Goal: Task Accomplishment & Management: Manage account settings

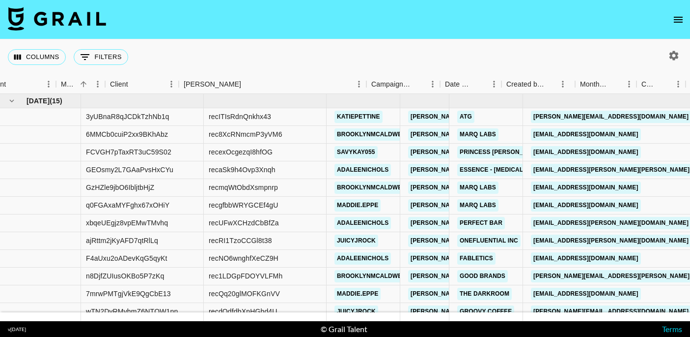
scroll to position [0, 344]
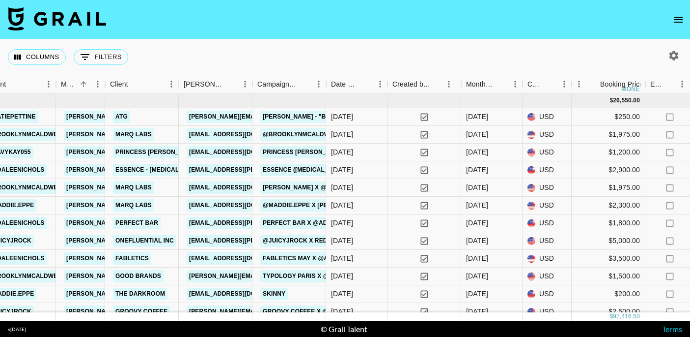
click at [671, 62] on button "button" at bounding box center [674, 55] width 17 height 17
select select "May '25"
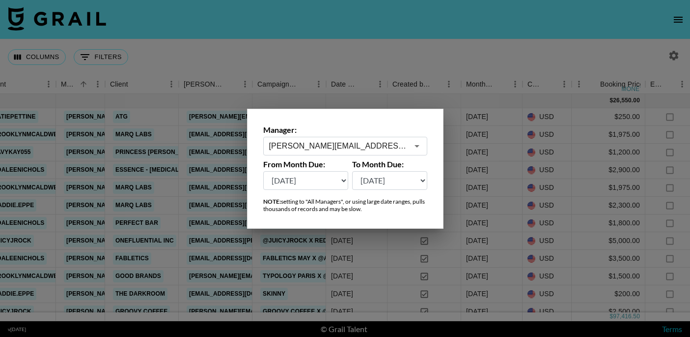
click at [369, 145] on input "hannah@grail-talent.com" at bounding box center [338, 145] width 139 height 11
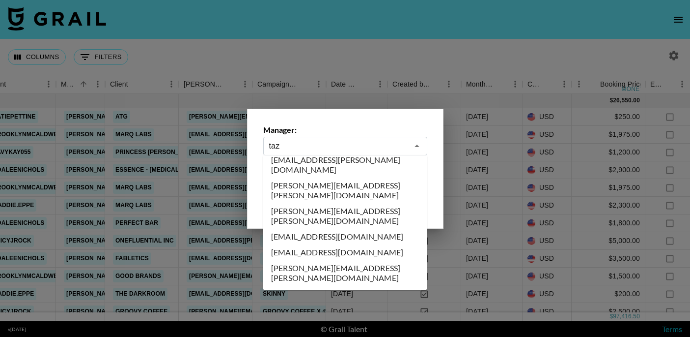
scroll to position [0, 0]
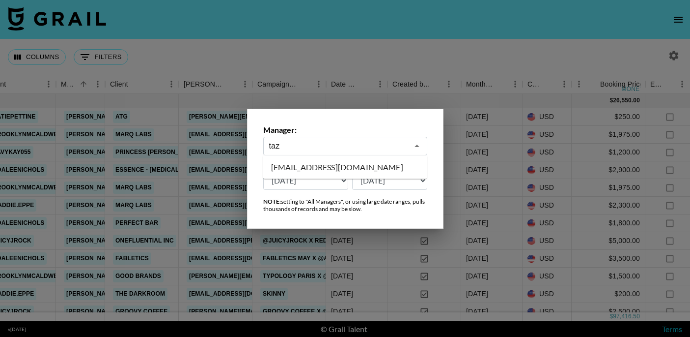
click at [387, 167] on li "taz@grail-talent.com" at bounding box center [345, 167] width 164 height 16
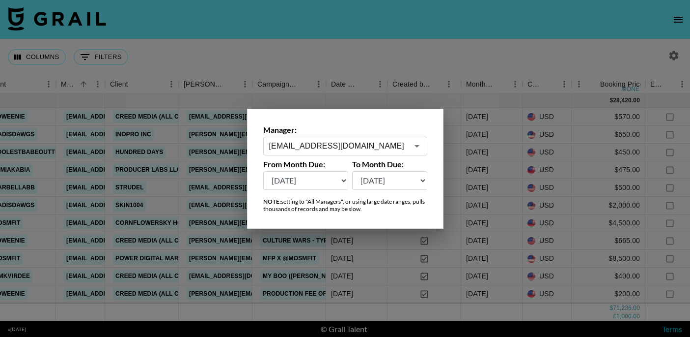
type input "taz@grail-talent.com"
click at [439, 53] on div at bounding box center [345, 168] width 690 height 337
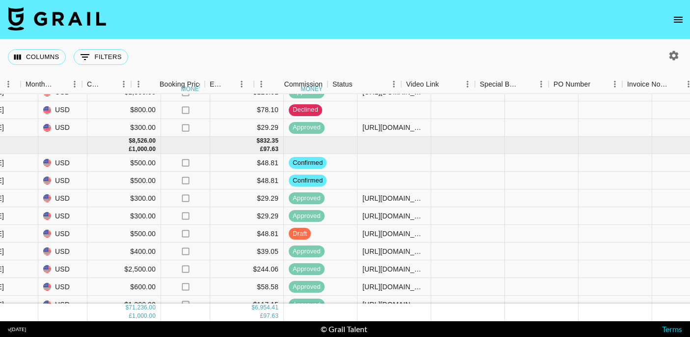
scroll to position [991, 834]
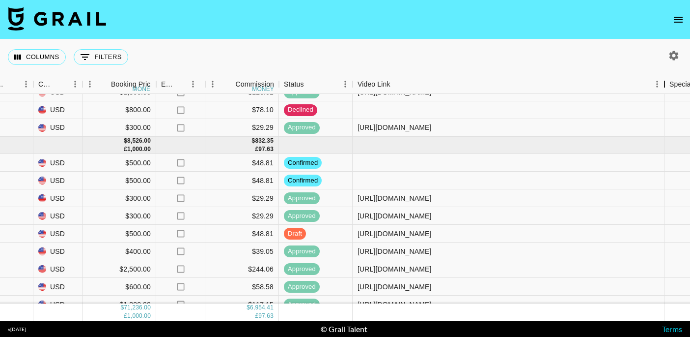
drag, startPoint x: 428, startPoint y: 88, endPoint x: 668, endPoint y: 103, distance: 241.3
click at [668, 103] on div "Month Due Grail Platform ID Airtable ID Talent Manager Client Booker Campaign (…" at bounding box center [345, 198] width 690 height 246
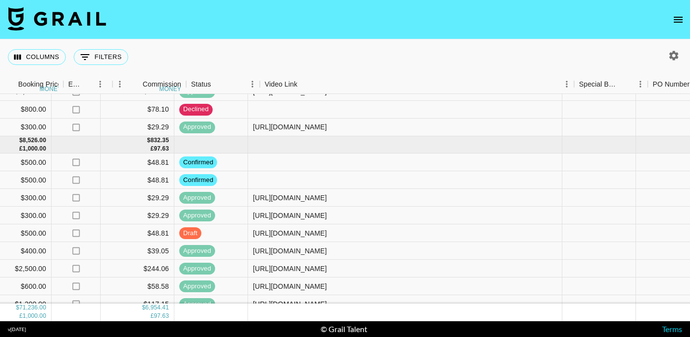
scroll to position [991, 943]
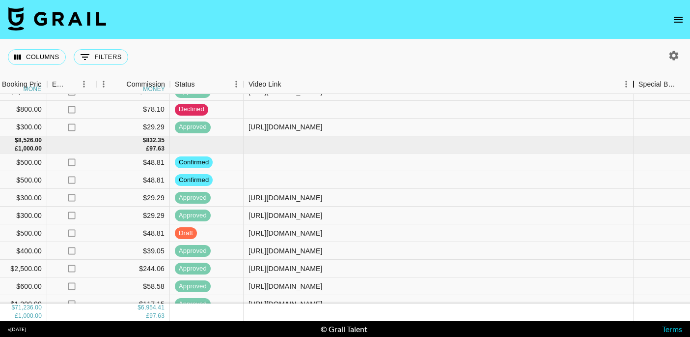
drag, startPoint x: 561, startPoint y: 83, endPoint x: 646, endPoint y: 90, distance: 85.8
click at [640, 90] on div "Video Link" at bounding box center [634, 84] width 12 height 19
drag, startPoint x: 570, startPoint y: 231, endPoint x: 250, endPoint y: 229, distance: 320.4
click at [250, 229] on div "https://www.tiktok.com/@madisdawgs/video/7533281626214747422?_r=1&_t=ZP-8yUVoEW…" at bounding box center [444, 233] width 400 height 18
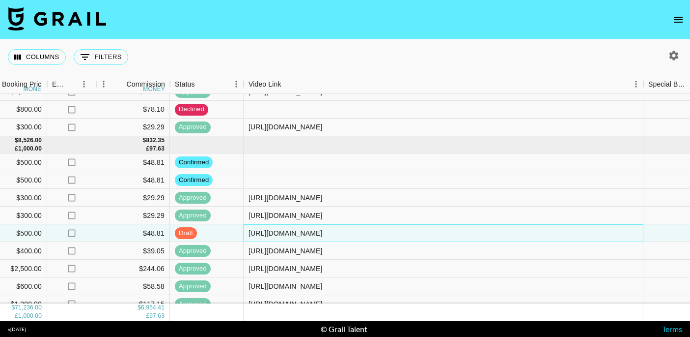
copy div "https://www.tiktok.com/@madisdawgs/video/7533281626214747422?_r=1&_t=ZP-8yUVoEW…"
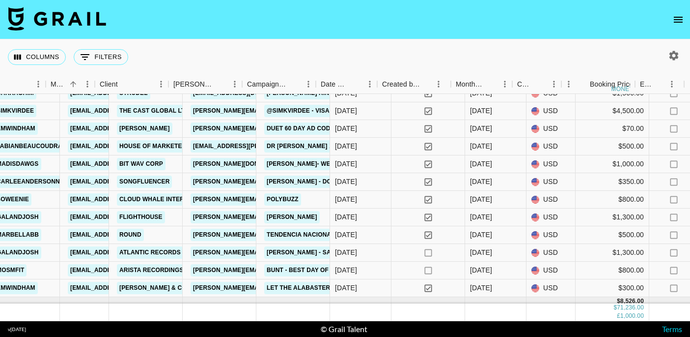
scroll to position [830, 363]
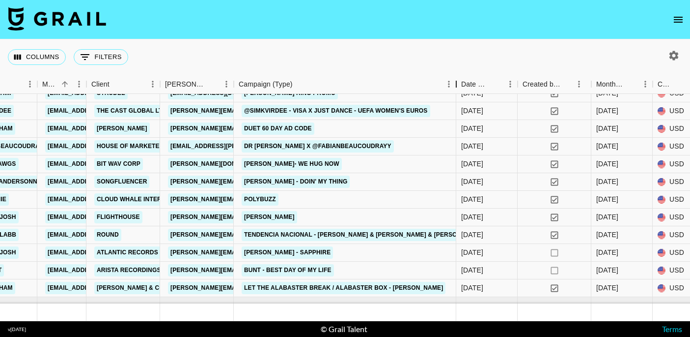
drag, startPoint x: 309, startPoint y: 83, endPoint x: 453, endPoint y: 100, distance: 145.0
click at [453, 100] on div "Month Due Grail Platform ID Airtable ID Talent Manager Client Booker Campaign (…" at bounding box center [345, 198] width 690 height 246
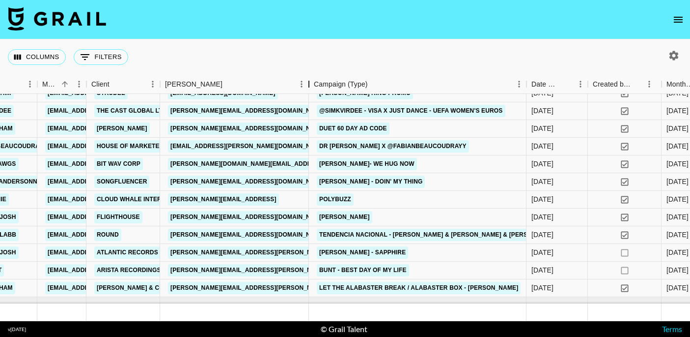
drag, startPoint x: 237, startPoint y: 83, endPoint x: 309, endPoint y: 84, distance: 71.8
click at [309, 84] on div "Booker" at bounding box center [309, 84] width 12 height 19
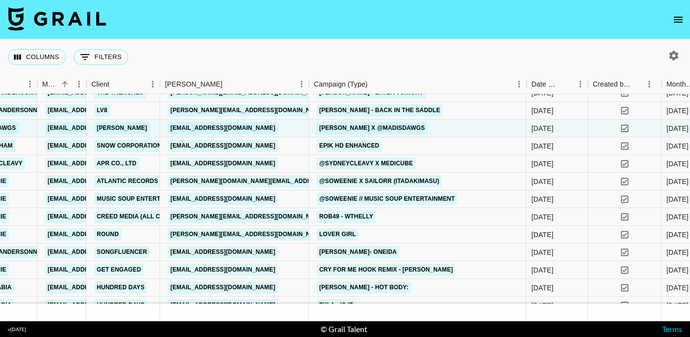
scroll to position [1059, 363]
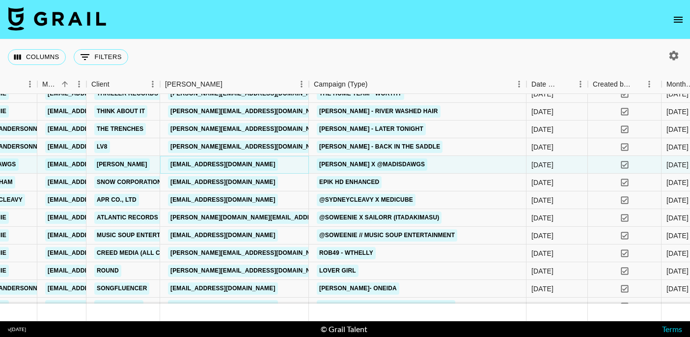
click at [240, 165] on link "social@yvesrocher.us" at bounding box center [223, 164] width 110 height 12
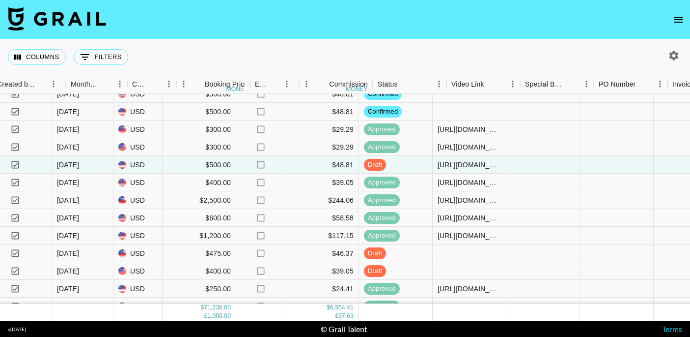
scroll to position [1059, 761]
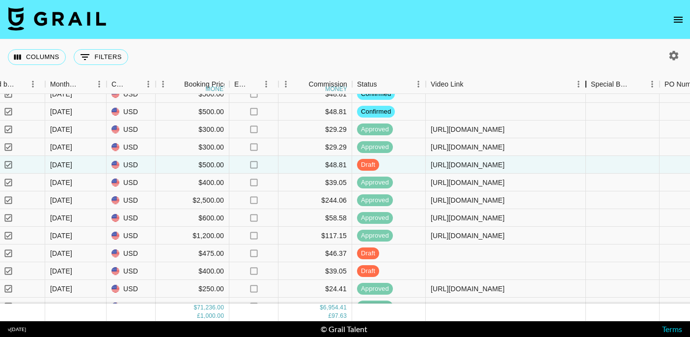
drag, startPoint x: 502, startPoint y: 84, endPoint x: 587, endPoint y: 84, distance: 85.5
click at [587, 84] on div "Video Link" at bounding box center [586, 84] width 12 height 19
drag, startPoint x: 589, startPoint y: 85, endPoint x: 690, endPoint y: 78, distance: 101.5
click at [690, 78] on div "Video Link" at bounding box center [688, 84] width 12 height 19
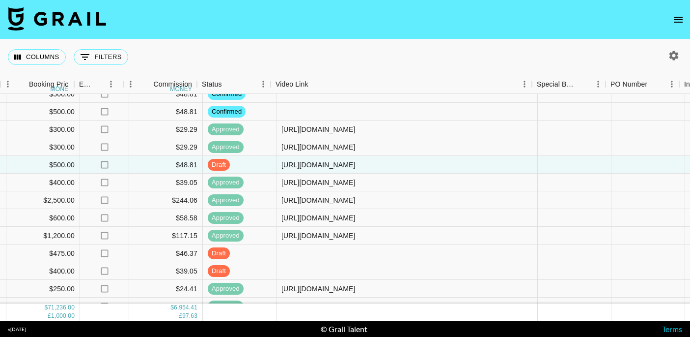
scroll to position [1059, 927]
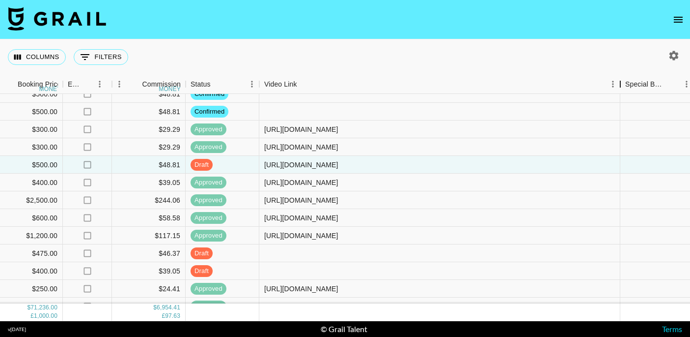
drag, startPoint x: 521, startPoint y: 86, endPoint x: 621, endPoint y: 86, distance: 99.8
click at [621, 86] on div "Video Link" at bounding box center [621, 84] width 12 height 19
drag, startPoint x: 581, startPoint y: 167, endPoint x: 267, endPoint y: 158, distance: 314.1
click at [267, 158] on div "https://www.tiktok.com/@madisdawgs/video/7533281626214747422?_r=1&_t=ZP-8yUVoEW…" at bounding box center [439, 165] width 361 height 18
copy div "https://www.tiktok.com/@madisdawgs/video/7533281626214747422?_r=1&_t=ZP-8yUVoEW…"
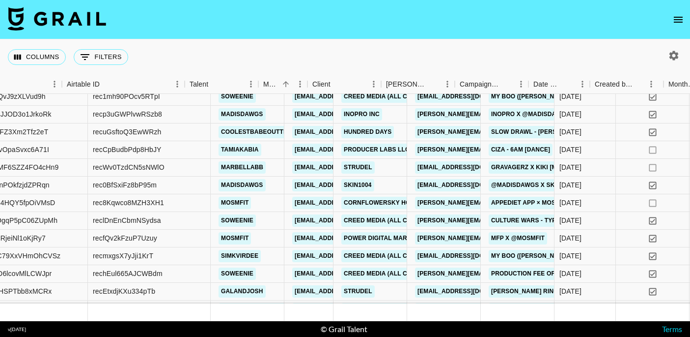
scroll to position [20, 156]
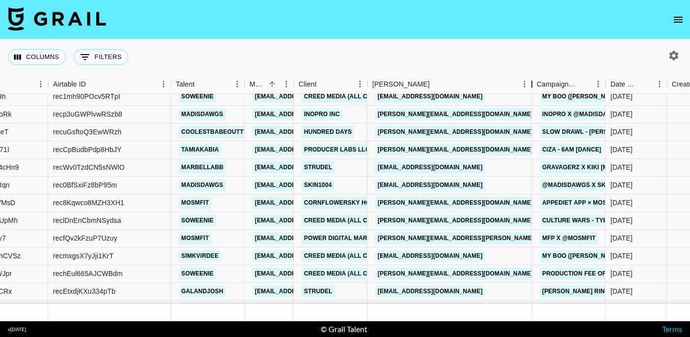
drag, startPoint x: 441, startPoint y: 86, endPoint x: 531, endPoint y: 100, distance: 91.5
click at [531, 100] on div "Month Due Grail Platform ID Airtable ID Talent Manager Client Booker Campaign (…" at bounding box center [345, 198] width 690 height 246
click at [474, 183] on link "marketing@skin1004korea.com" at bounding box center [430, 185] width 110 height 12
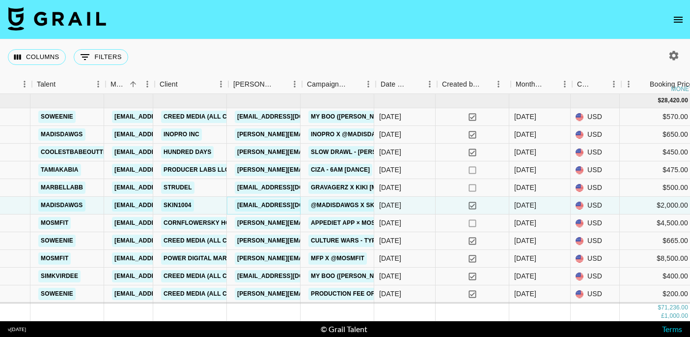
scroll to position [0, 295]
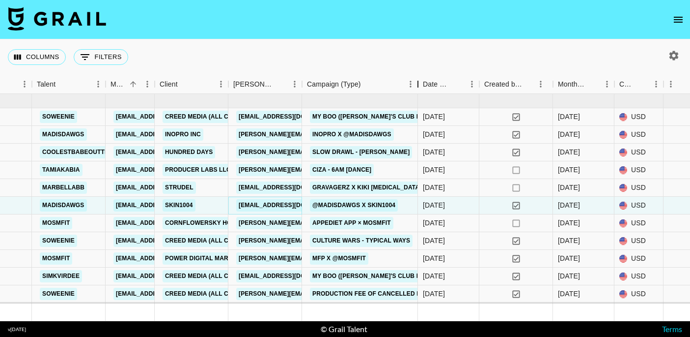
drag, startPoint x: 376, startPoint y: 86, endPoint x: 418, endPoint y: 84, distance: 42.3
click at [418, 84] on div "Campaign (Type)" at bounding box center [418, 84] width 12 height 19
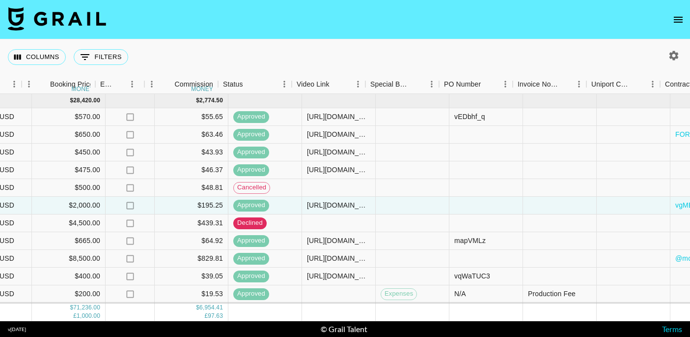
scroll to position [0, 948]
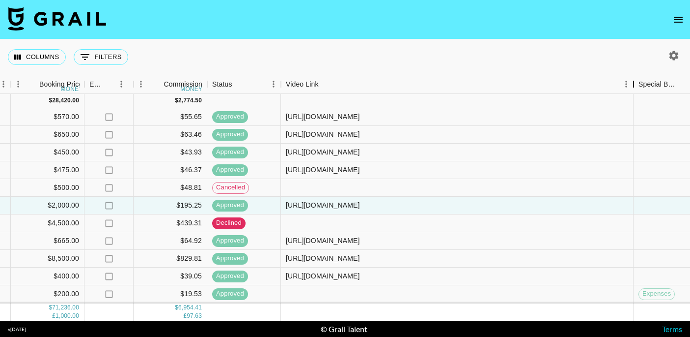
drag, startPoint x: 357, startPoint y: 83, endPoint x: 636, endPoint y: 100, distance: 279.7
click at [636, 100] on div "Month Due Grail Platform ID Airtable ID Talent Manager Client Booker Campaign (…" at bounding box center [345, 198] width 690 height 246
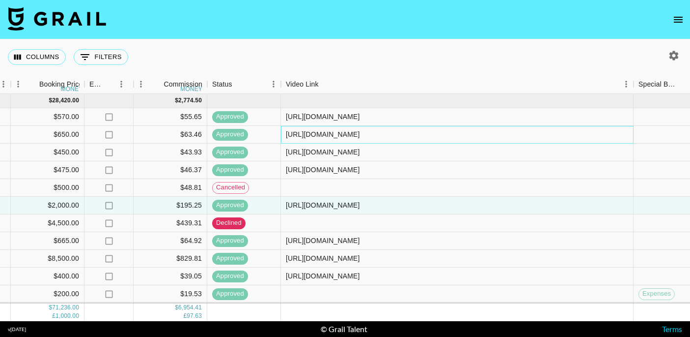
drag, startPoint x: 613, startPoint y: 131, endPoint x: 279, endPoint y: 134, distance: 334.2
click at [279, 134] on div "WvgbS81JJOD3o1JrkoRk recp3uGWPlvwRSzb8 madisdawgs taz@grail-talent.com Inopro I…" at bounding box center [157, 135] width 2211 height 18
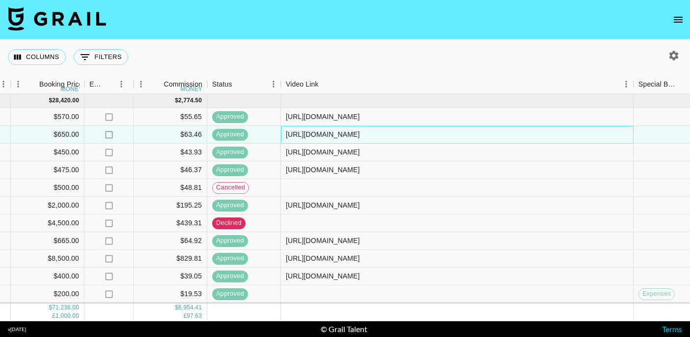
copy div "https://www.tiktok.com/@madisdawgs/video/7509226742935031070?_r=1&_t=ZP-8wiLPOS…"
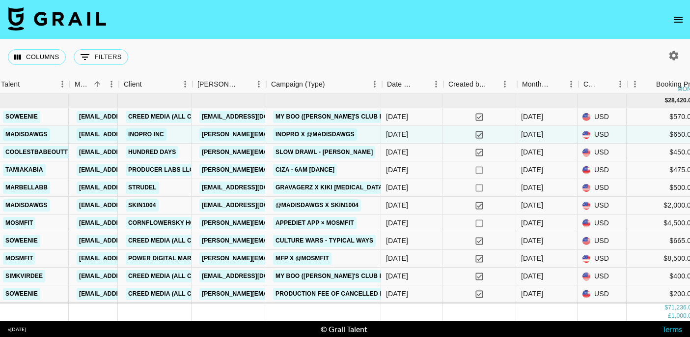
scroll to position [0, 331]
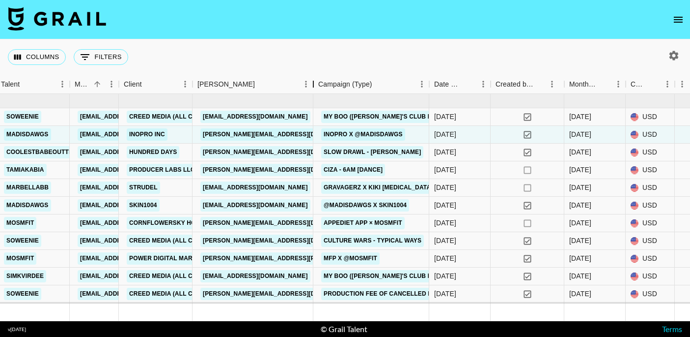
drag, startPoint x: 265, startPoint y: 81, endPoint x: 328, endPoint y: 83, distance: 62.4
click at [319, 83] on div "Booker" at bounding box center [314, 84] width 12 height 19
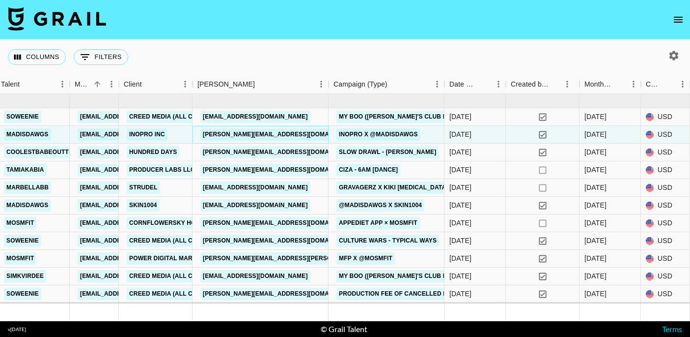
click at [253, 132] on link "polina@inopro.us" at bounding box center [280, 134] width 160 height 12
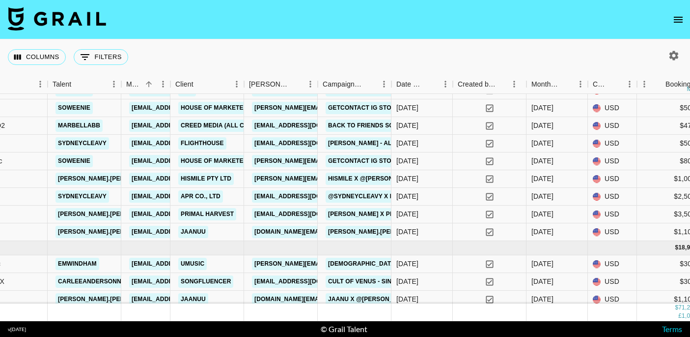
scroll to position [505, 279]
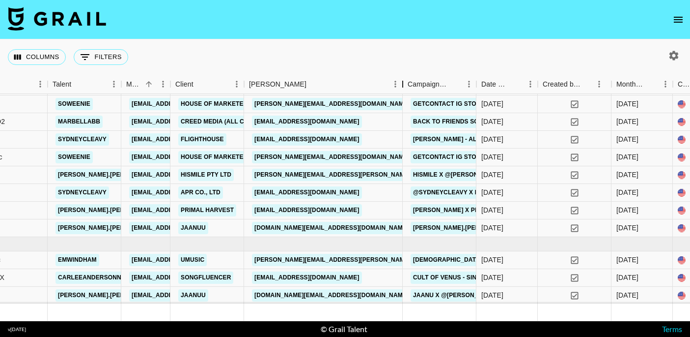
drag, startPoint x: 316, startPoint y: 85, endPoint x: 400, endPoint y: 92, distance: 84.8
click at [400, 92] on div "Booker" at bounding box center [403, 84] width 12 height 19
click at [325, 173] on link "blake.lyndon@hismileteeth.com" at bounding box center [357, 175] width 211 height 12
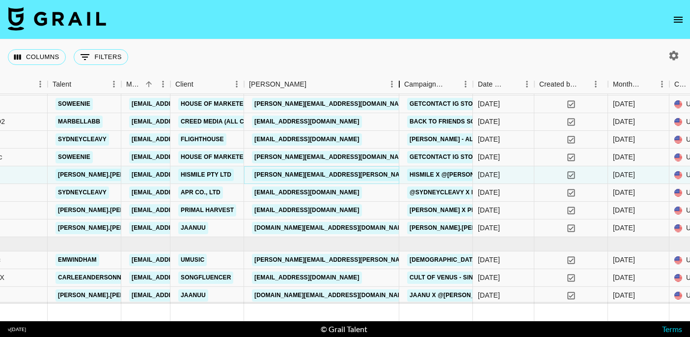
drag, startPoint x: 319, startPoint y: 89, endPoint x: 401, endPoint y: 89, distance: 81.6
click at [401, 89] on div "Booker" at bounding box center [400, 84] width 12 height 19
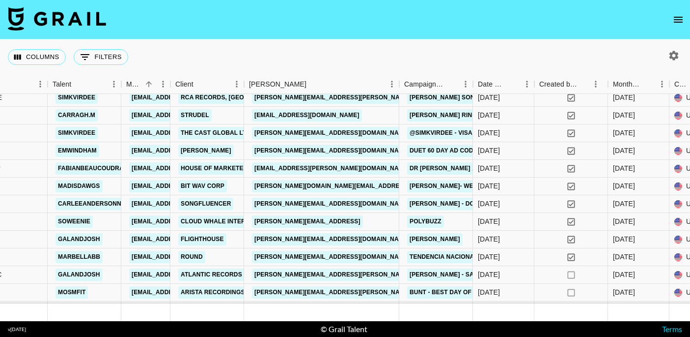
scroll to position [810, 279]
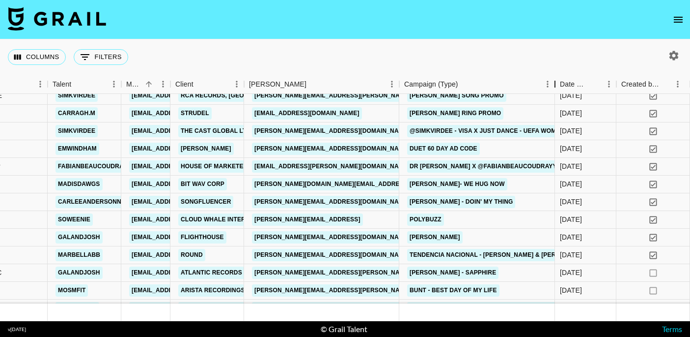
drag, startPoint x: 476, startPoint y: 85, endPoint x: 544, endPoint y: 86, distance: 67.8
click at [549, 86] on div "Campaign (Type)" at bounding box center [555, 84] width 12 height 19
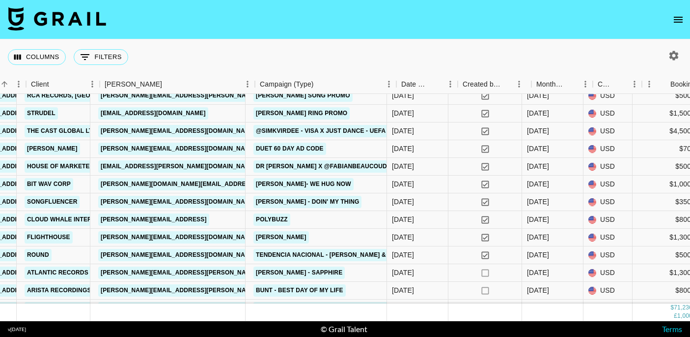
scroll to position [810, 421]
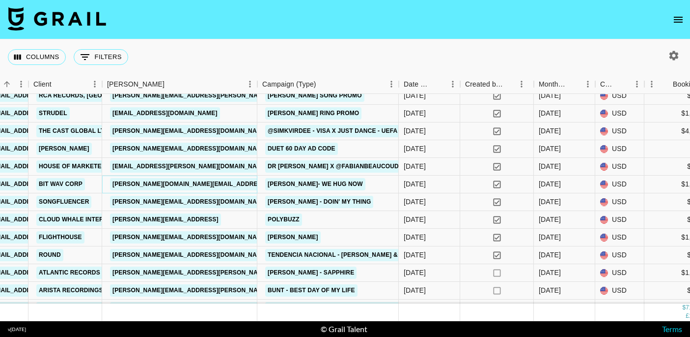
click at [208, 184] on link "charles.hughes@bitwav.corp" at bounding box center [240, 184] width 260 height 12
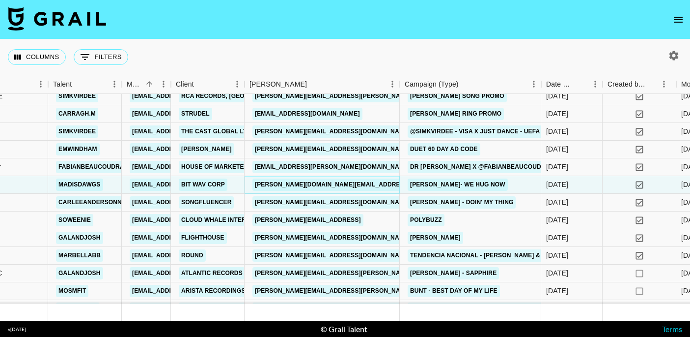
scroll to position [810, 306]
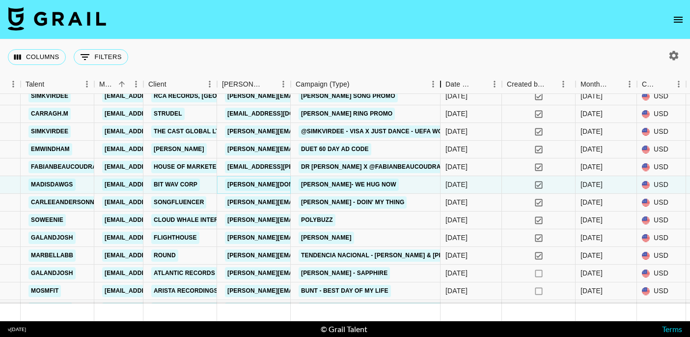
drag, startPoint x: 365, startPoint y: 83, endPoint x: 442, endPoint y: 81, distance: 77.2
click at [442, 82] on div "Campaign (Type)" at bounding box center [441, 84] width 12 height 19
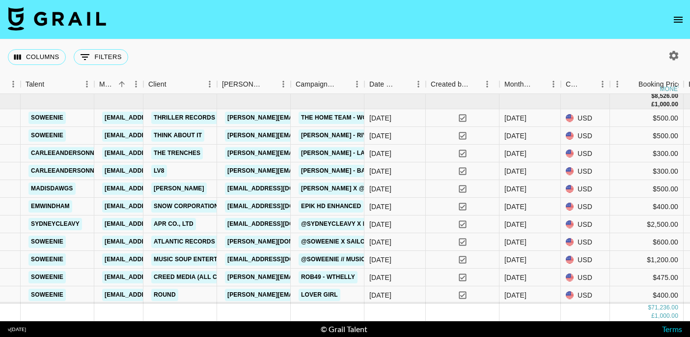
scroll to position [1038, 306]
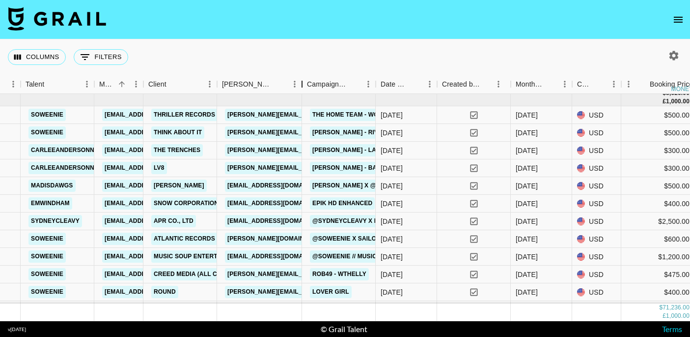
drag, startPoint x: 290, startPoint y: 86, endPoint x: 309, endPoint y: 86, distance: 18.2
click at [307, 86] on div "Booker" at bounding box center [302, 84] width 12 height 19
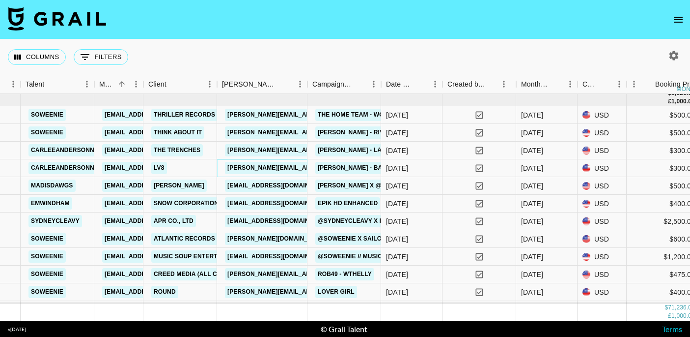
click at [267, 165] on link "presley@lv8.co" at bounding box center [305, 168] width 160 height 12
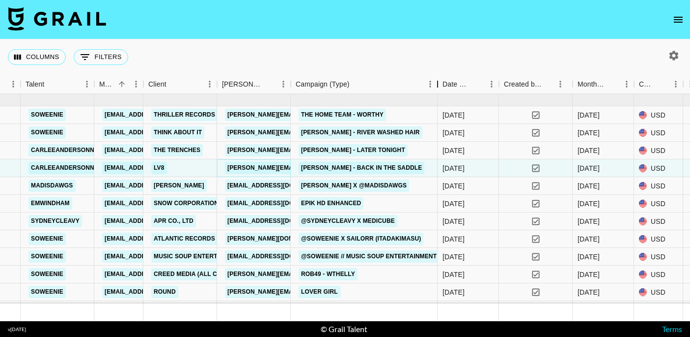
drag, startPoint x: 364, startPoint y: 84, endPoint x: 435, endPoint y: 91, distance: 71.6
click at [435, 91] on div "Campaign (Type)" at bounding box center [438, 84] width 12 height 19
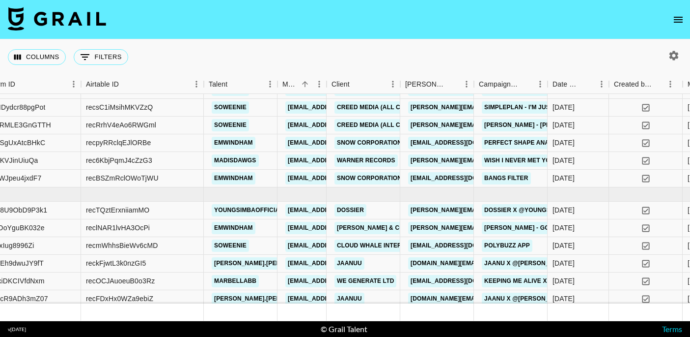
scroll to position [258, 123]
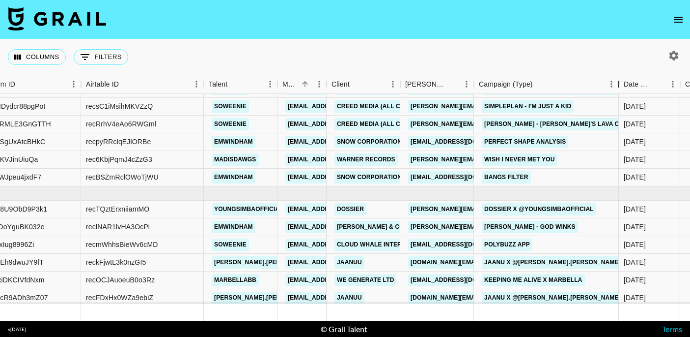
drag, startPoint x: 547, startPoint y: 80, endPoint x: 612, endPoint y: 78, distance: 64.4
click at [613, 78] on div "Campaign (Type)" at bounding box center [619, 84] width 12 height 19
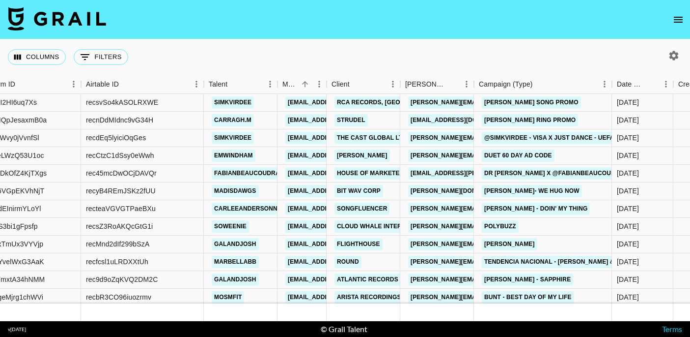
scroll to position [807, 123]
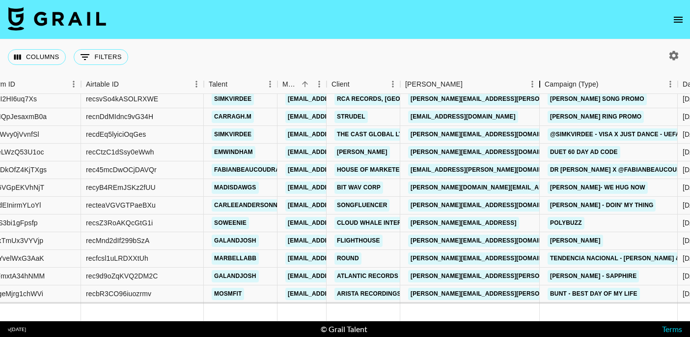
drag, startPoint x: 474, startPoint y: 85, endPoint x: 540, endPoint y: 89, distance: 66.0
click at [540, 89] on div "Booker" at bounding box center [540, 84] width 12 height 19
click at [471, 205] on link "amanda@songfluencer.com" at bounding box center [488, 205] width 160 height 12
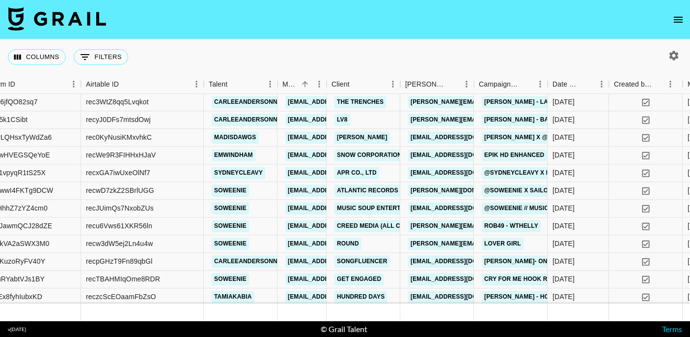
scroll to position [1086, 0]
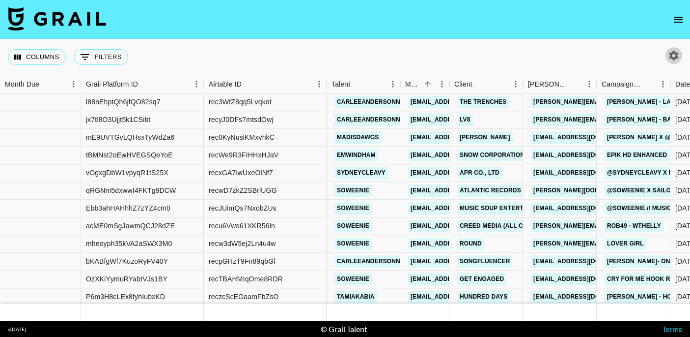
click at [676, 52] on icon "button" at bounding box center [674, 56] width 12 height 12
select select "May '25"
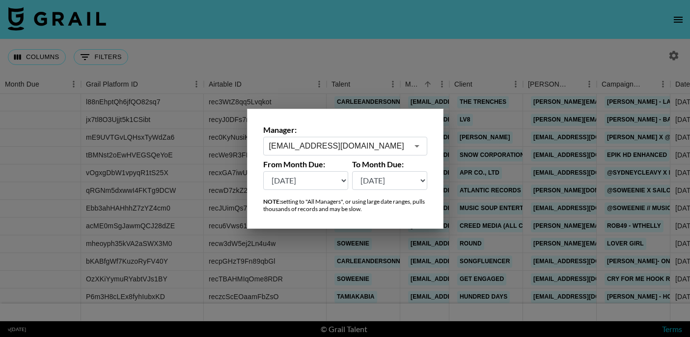
click at [395, 151] on div "taz@grail-talent.com ​" at bounding box center [345, 146] width 164 height 19
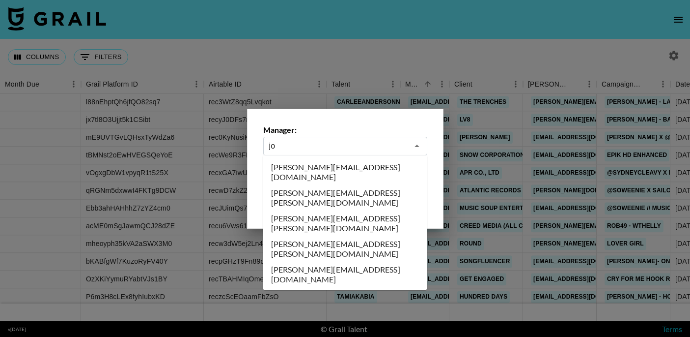
scroll to position [93, 0]
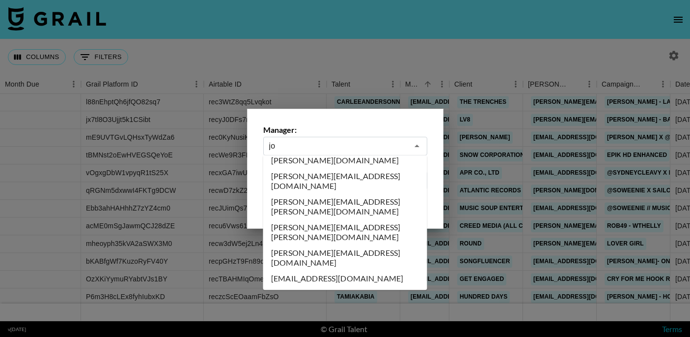
type input "taz@grail-talent.com"
click at [428, 38] on div at bounding box center [345, 168] width 690 height 337
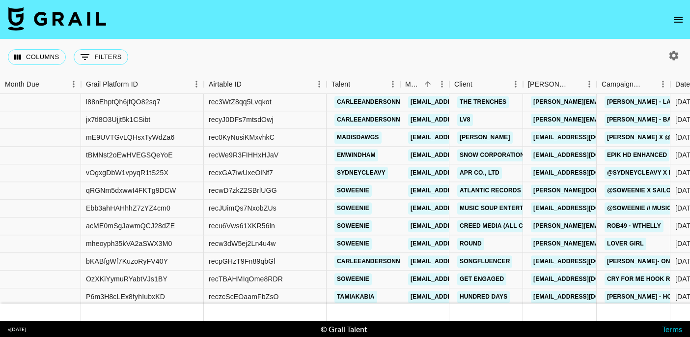
click at [665, 62] on div at bounding box center [672, 55] width 21 height 17
click at [675, 62] on button "button" at bounding box center [674, 55] width 17 height 17
select select "May '25"
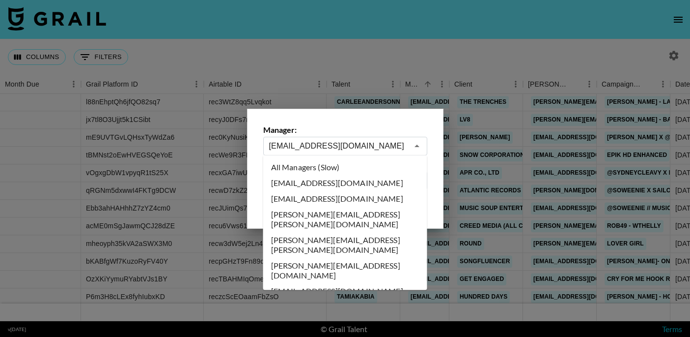
click at [339, 150] on input "taz@grail-talent.com" at bounding box center [338, 145] width 139 height 11
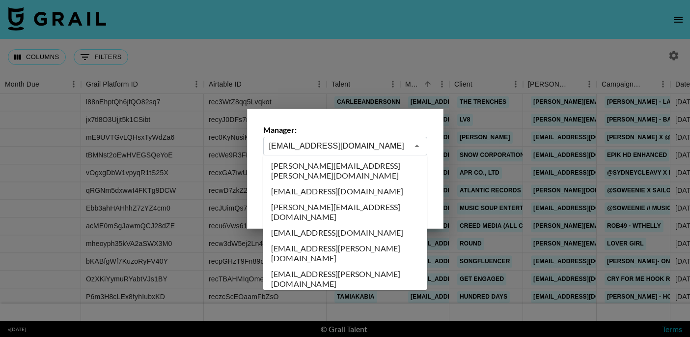
scroll to position [0, 0]
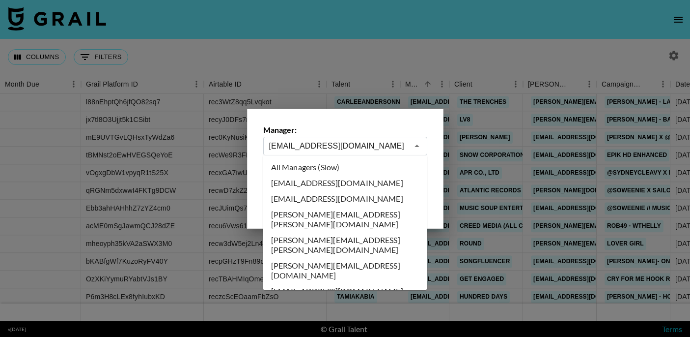
click at [334, 171] on li "All Managers (Slow)" at bounding box center [345, 167] width 164 height 16
type input "All Managers (Slow)"
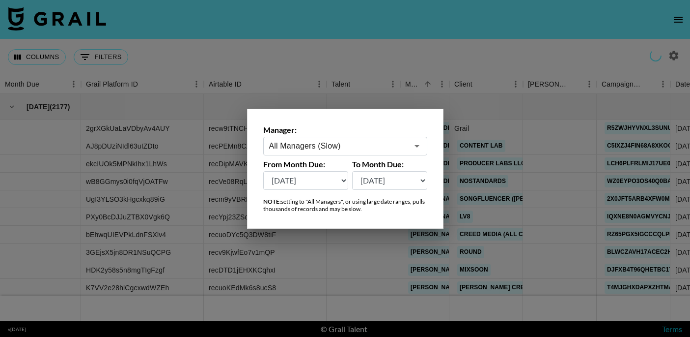
click at [214, 49] on div at bounding box center [345, 168] width 690 height 337
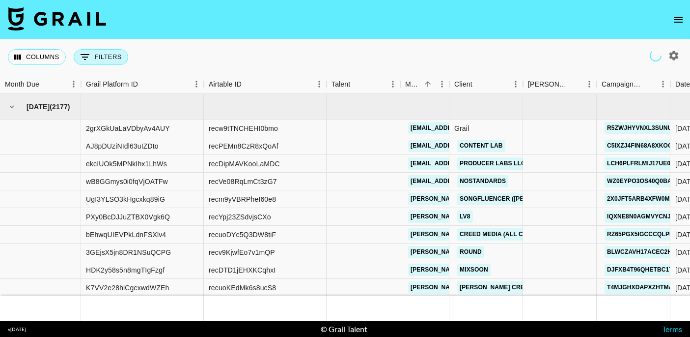
click at [99, 59] on button "0 Filters" at bounding box center [101, 57] width 55 height 16
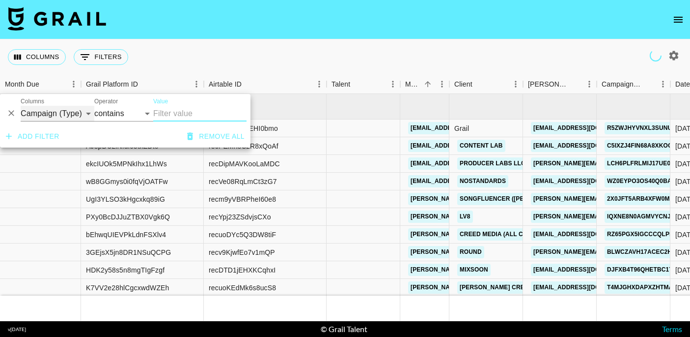
click at [85, 114] on select "Grail Platform ID Airtable ID Talent Manager Client Booker Campaign (Type) Date…" at bounding box center [58, 114] width 74 height 16
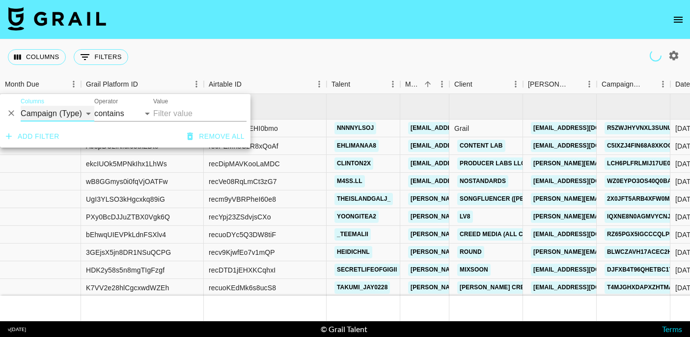
select select "talentName"
click at [171, 110] on input "Value" at bounding box center [199, 114] width 93 height 16
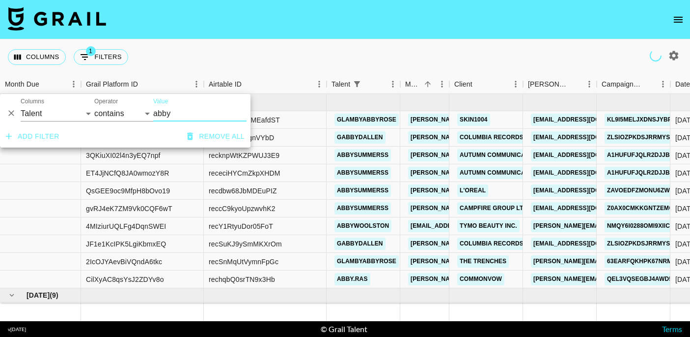
type input "abby"
click at [386, 44] on div "Columns 1 Filters + Booking" at bounding box center [345, 56] width 690 height 35
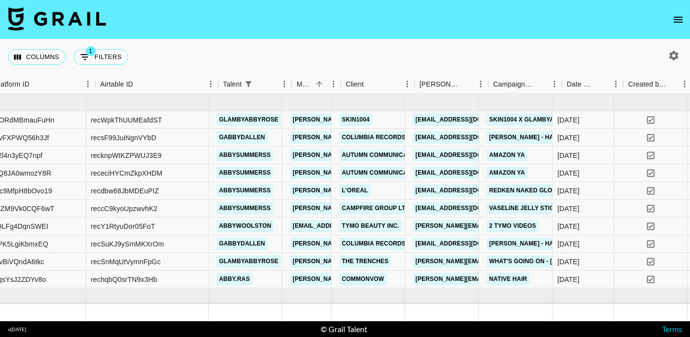
scroll to position [0, 128]
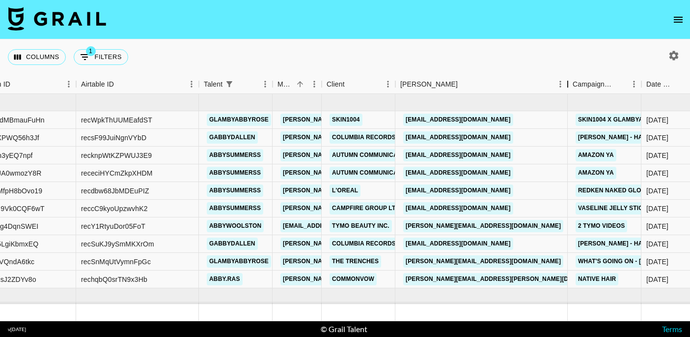
drag, startPoint x: 470, startPoint y: 83, endPoint x: 569, endPoint y: 90, distance: 99.1
click at [569, 90] on div "Booker" at bounding box center [568, 84] width 12 height 19
click at [450, 193] on link "astra.kidani@loreal.com" at bounding box center [458, 190] width 110 height 12
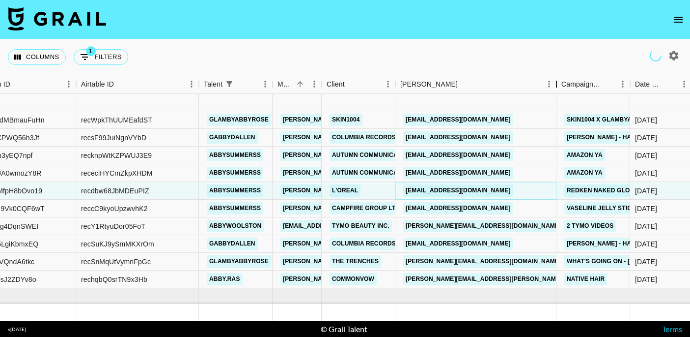
drag, startPoint x: 468, startPoint y: 86, endPoint x: 554, endPoint y: 95, distance: 86.6
click at [554, 95] on div "Month Due Grail Platform ID Airtable ID Talent Manager Client Booker Campaign (…" at bounding box center [345, 198] width 690 height 246
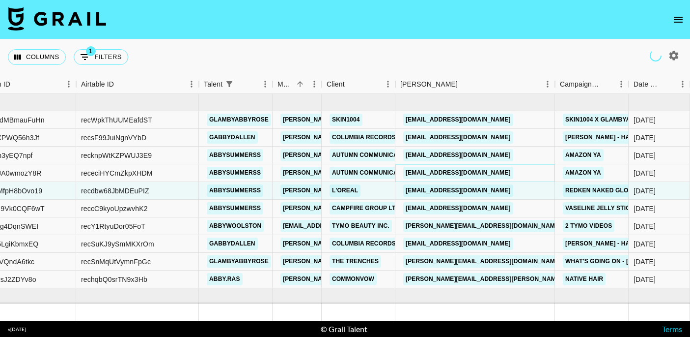
click at [482, 171] on link "sconti@autumncommunications.com" at bounding box center [458, 173] width 110 height 12
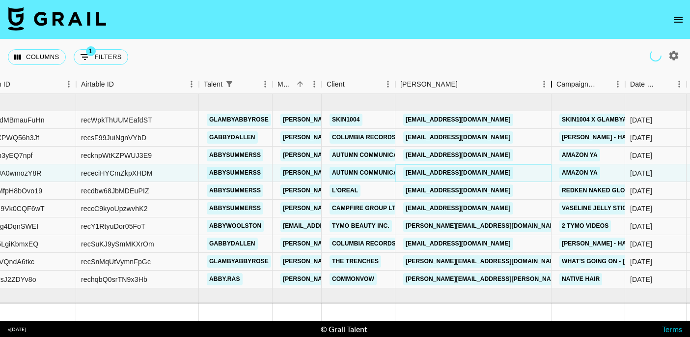
drag, startPoint x: 468, startPoint y: 84, endPoint x: 550, endPoint y: 86, distance: 82.6
click at [550, 86] on div "Booker" at bounding box center [552, 84] width 12 height 19
click at [462, 189] on link "astra.kidani@loreal.com" at bounding box center [458, 190] width 110 height 12
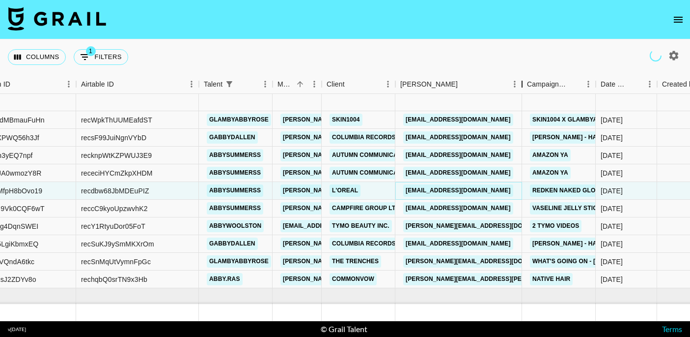
drag, startPoint x: 469, startPoint y: 87, endPoint x: 522, endPoint y: 96, distance: 54.4
click at [522, 96] on div "Month Due Grail Platform ID Airtable ID Talent Manager Client Booker Campaign (…" at bounding box center [345, 198] width 690 height 246
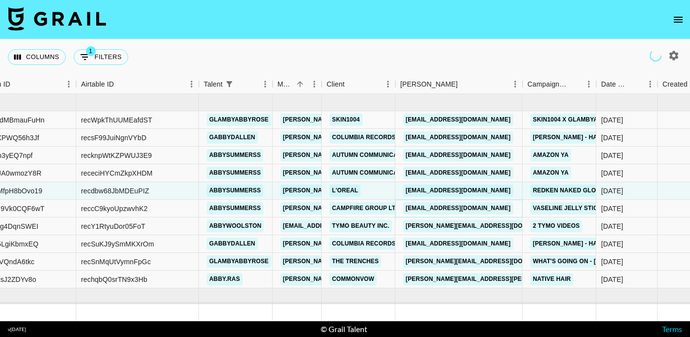
click at [478, 209] on link "[EMAIL_ADDRESS][DOMAIN_NAME]" at bounding box center [458, 208] width 110 height 12
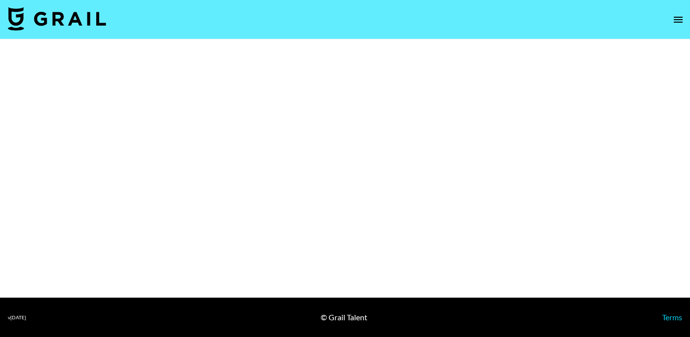
select select "Brand"
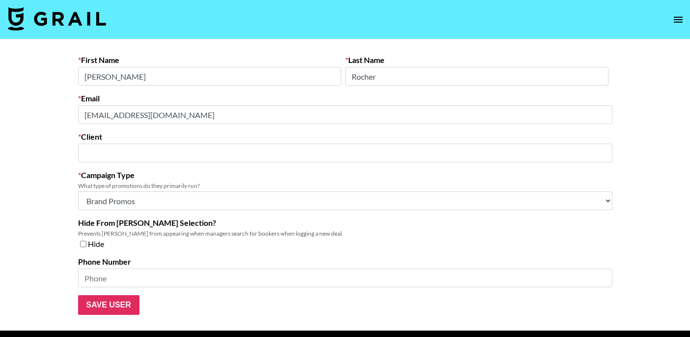
type input "[PERSON_NAME]"
click at [26, 114] on main "First Name Yves Last Name Rocher Email social@yvesrocher.us Client Yves Rocher …" at bounding box center [345, 184] width 690 height 291
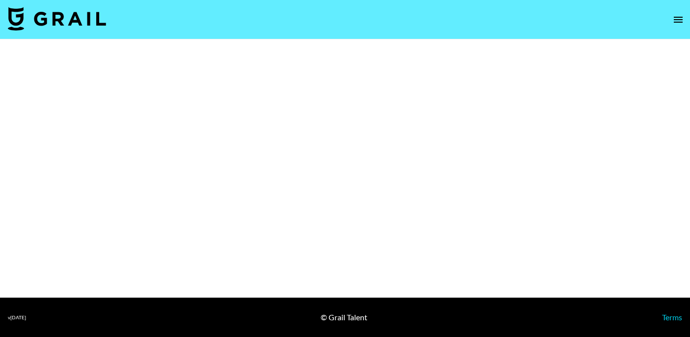
select select "Brand"
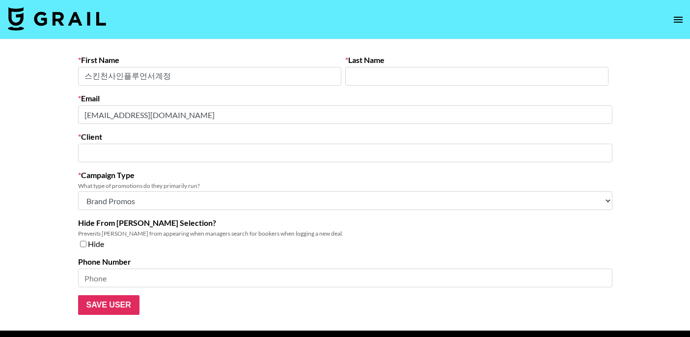
type input "SKIN1004"
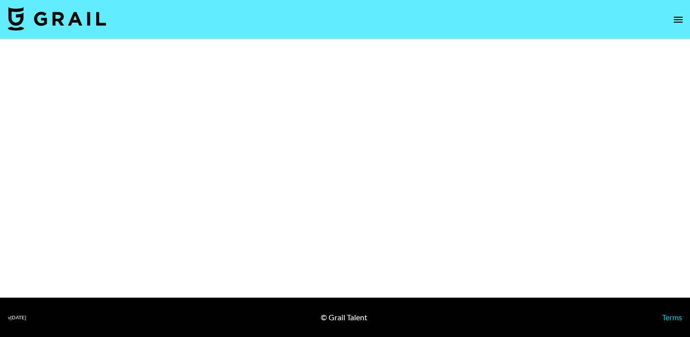
select select "Brand"
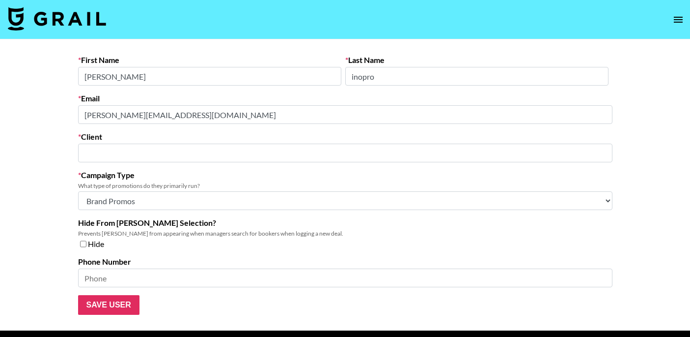
type input "Inopro Inc"
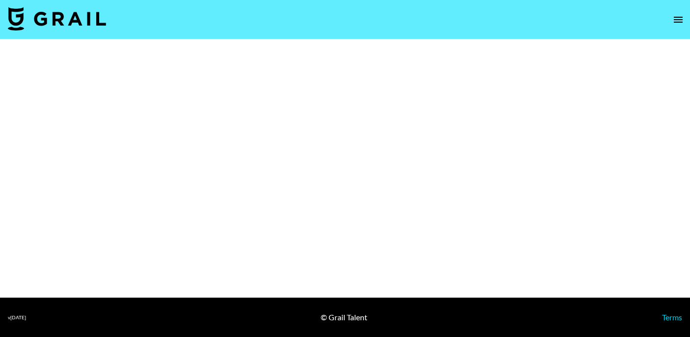
select select "Brand"
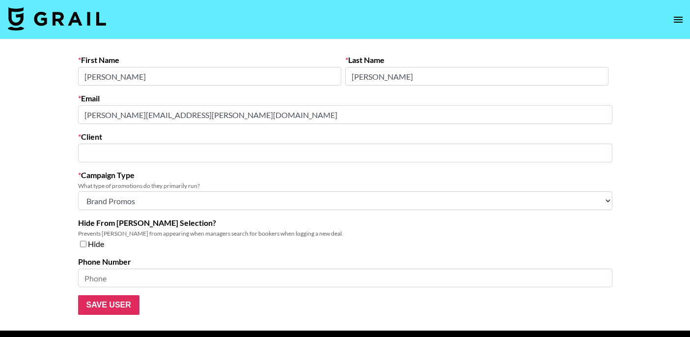
type input "Hismile Pty Ltd"
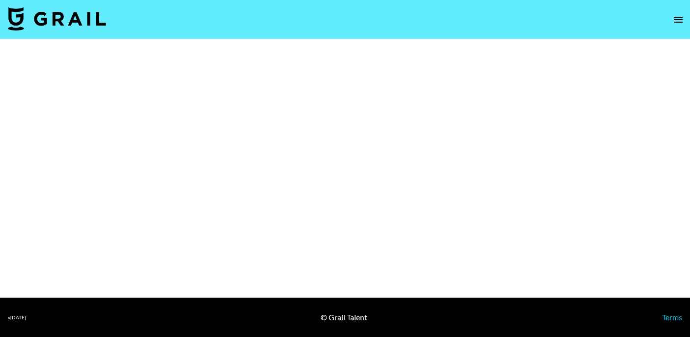
select select "Song"
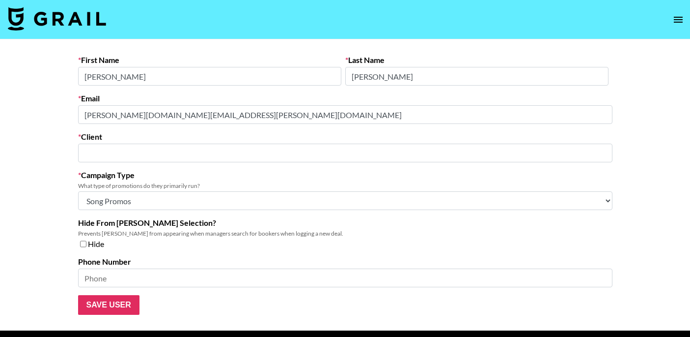
type input "Bit Wav Corp"
click at [28, 110] on main "First Name [PERSON_NAME] Last Name [PERSON_NAME] Email [PERSON_NAME][DOMAIN_NAM…" at bounding box center [345, 184] width 690 height 291
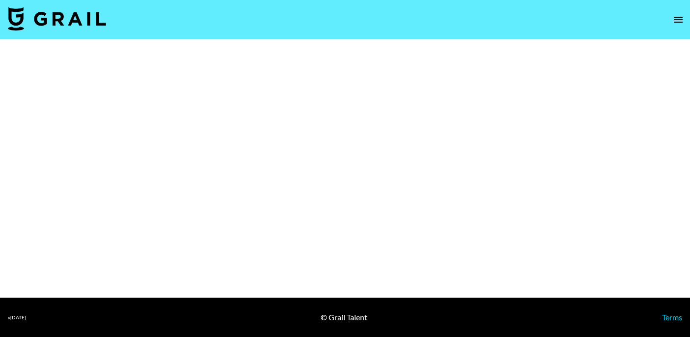
select select "Song"
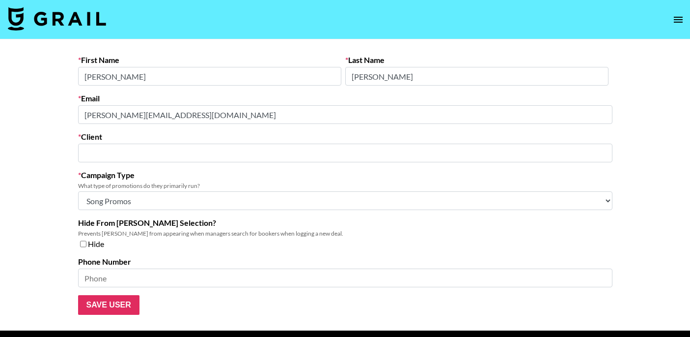
type input "LV8"
click at [70, 112] on div "First Name Presley Last Name Nardella Email presley@lv8.co Client LV8 ​ Campaig…" at bounding box center [345, 184] width 550 height 259
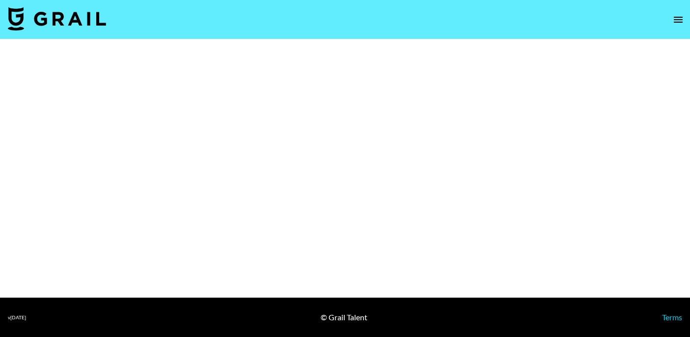
select select "Multi"
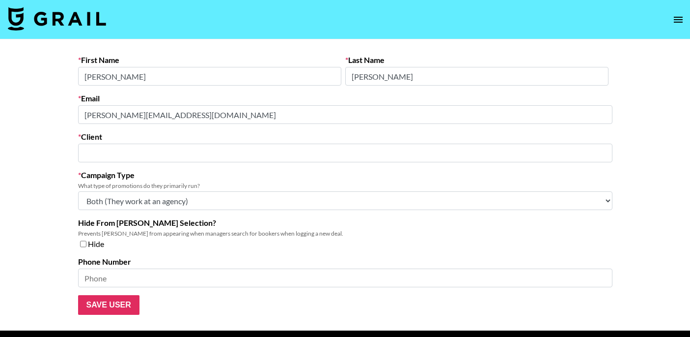
type input "Songfluencer"
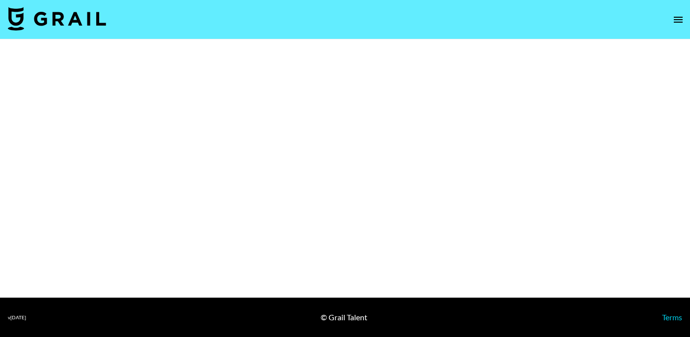
select select "Brand"
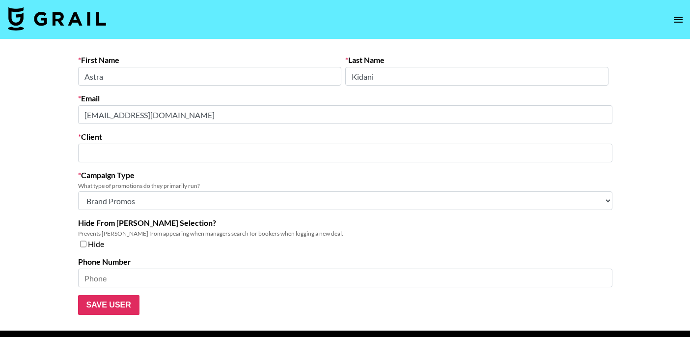
type input "L'oreal"
click at [66, 113] on main "First Name Astra Last Name Kidani Email astra.kidani@loreal.com Client L'oreal …" at bounding box center [345, 184] width 690 height 291
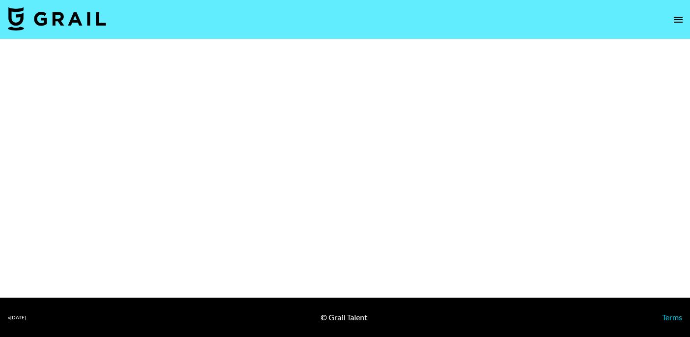
select select "Brand"
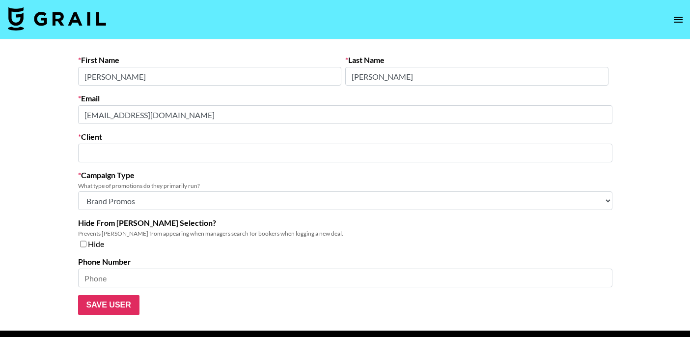
type input "Autumn Communications LLC"
click at [68, 119] on main "First Name [PERSON_NAME] Last Name [PERSON_NAME] Email [EMAIL_ADDRESS][DOMAIN_N…" at bounding box center [345, 184] width 690 height 291
click at [63, 113] on main "First Name [PERSON_NAME] Last Name [PERSON_NAME] Email [EMAIL_ADDRESS][DOMAIN_N…" at bounding box center [345, 184] width 690 height 291
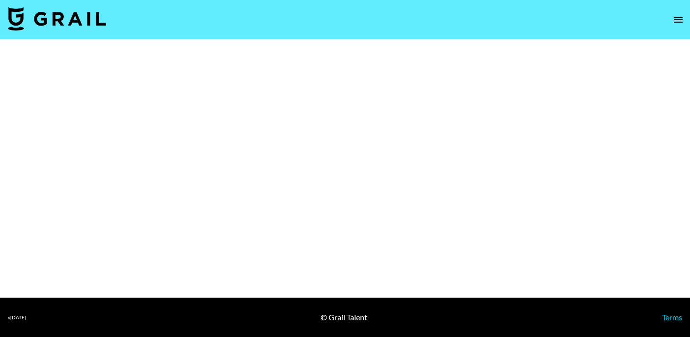
select select "Brand"
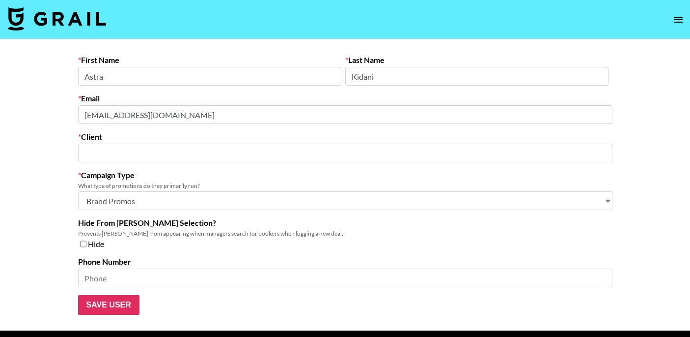
type input "L'oreal"
click at [43, 114] on main "First Name Astra Last Name Kidani Email astra.kidani@loreal.com Client L'oreal …" at bounding box center [345, 184] width 690 height 291
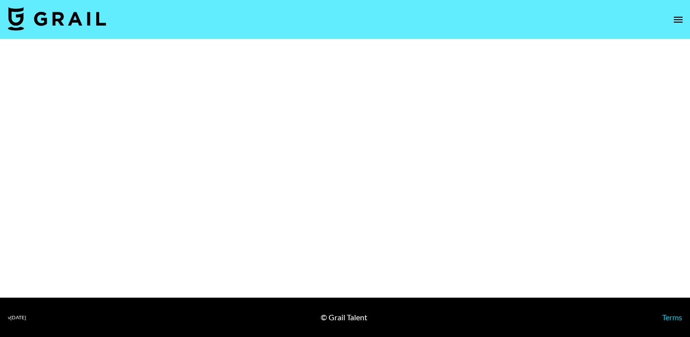
select select "Multi"
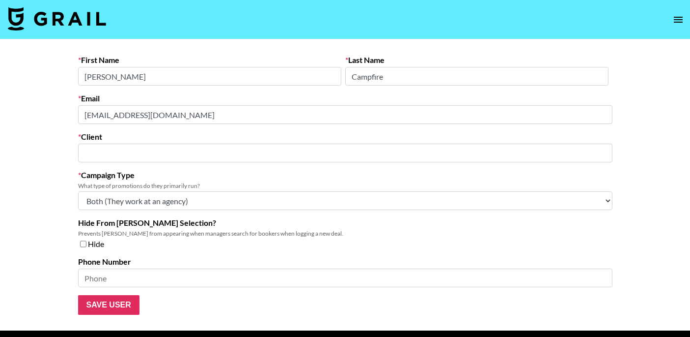
type input "Campfire Group LTD"
click at [61, 114] on main "First Name [PERSON_NAME] Last Name Campfire Email [EMAIL_ADDRESS][DOMAIN_NAME] …" at bounding box center [345, 184] width 690 height 291
